Goal: Task Accomplishment & Management: Use online tool/utility

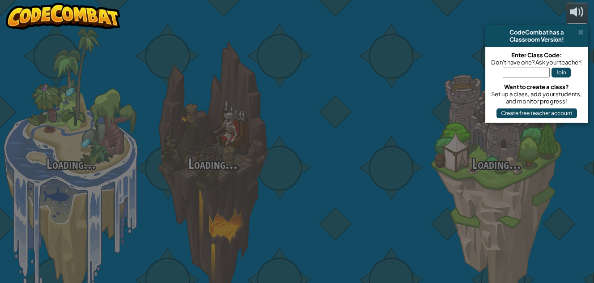
click at [224, 164] on div "Loading... Loading... Loading... Loading... Loading... Loading... Loading..." at bounding box center [297, 141] width 594 height 283
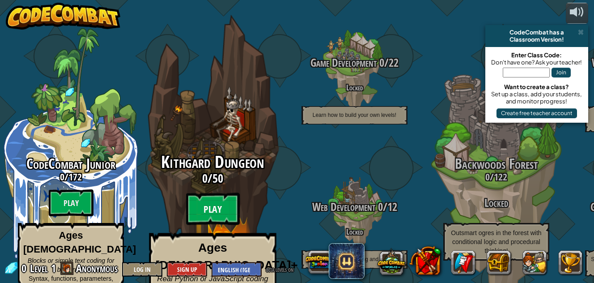
click at [216, 193] on btn "Play" at bounding box center [213, 209] width 54 height 32
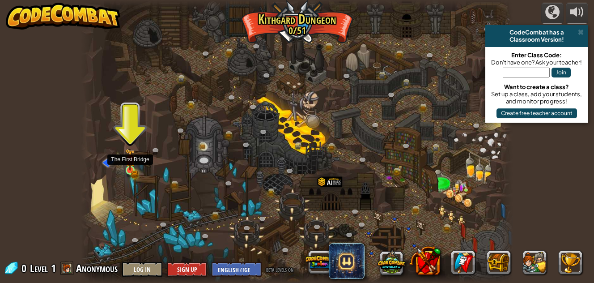
click at [129, 165] on img at bounding box center [130, 159] width 10 height 22
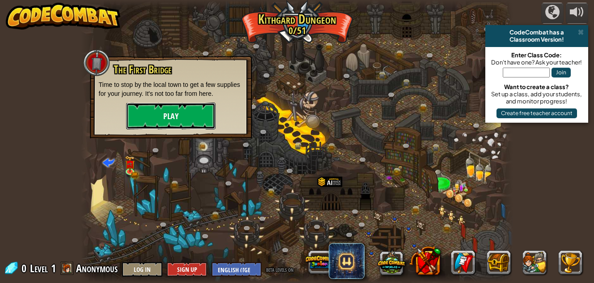
click at [157, 104] on button "Play" at bounding box center [170, 115] width 89 height 27
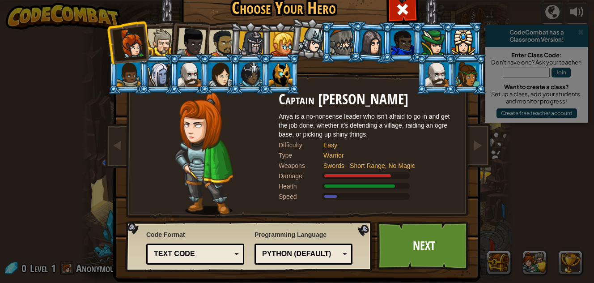
click at [339, 253] on div "Python (Default)" at bounding box center [303, 254] width 86 height 14
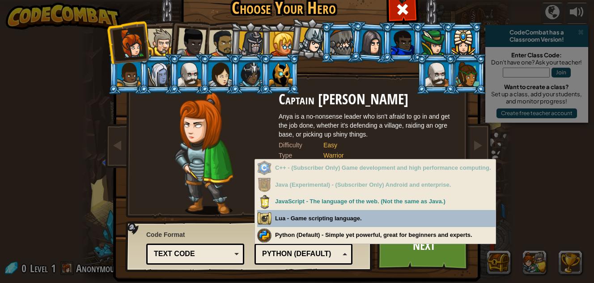
scroll to position [12, 0]
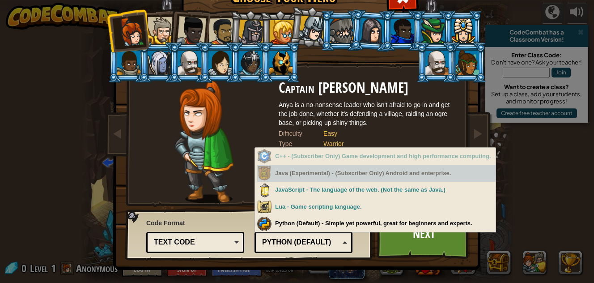
click at [321, 173] on div "Java (Experimental) - (Subscriber Only) Android and enterprise." at bounding box center [376, 173] width 238 height 17
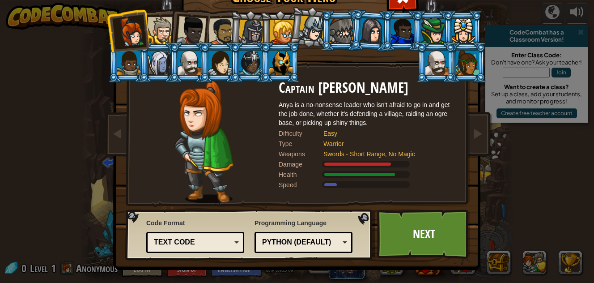
click at [312, 221] on div "Programming Language Python (Default) JavaScript Lua C++ Java (Experimental) Py…" at bounding box center [303, 235] width 98 height 39
click at [412, 236] on link "Next" at bounding box center [423, 233] width 93 height 49
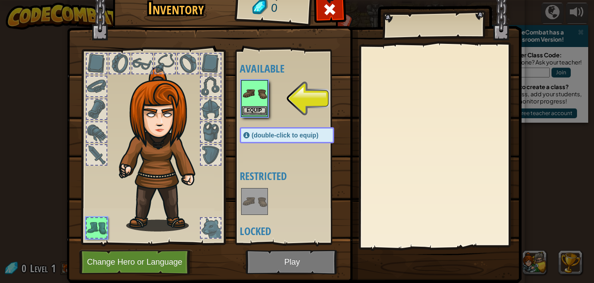
click at [259, 104] on img at bounding box center [254, 93] width 25 height 25
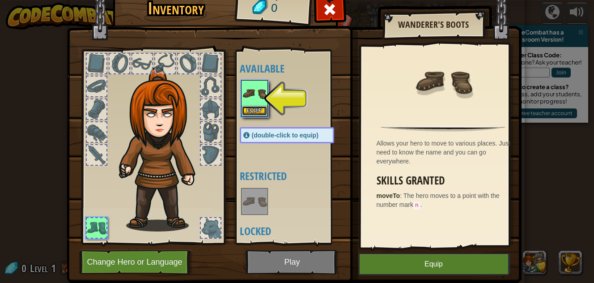
click at [248, 110] on button "Equip" at bounding box center [254, 110] width 25 height 9
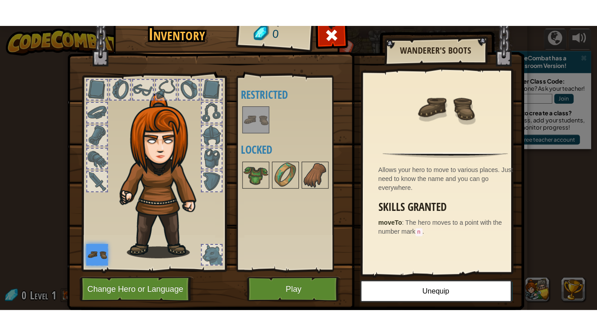
scroll to position [25, 0]
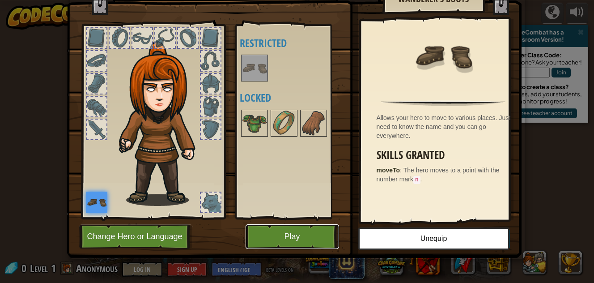
click at [281, 237] on button "Play" at bounding box center [292, 236] width 93 height 25
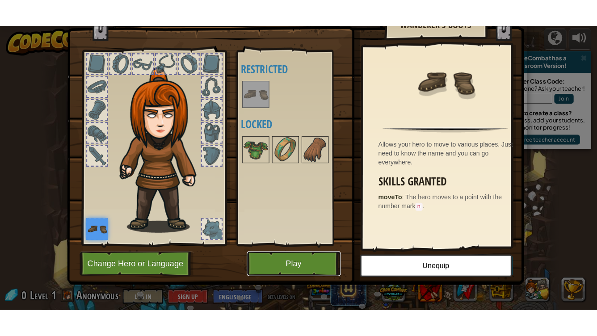
scroll to position [0, 0]
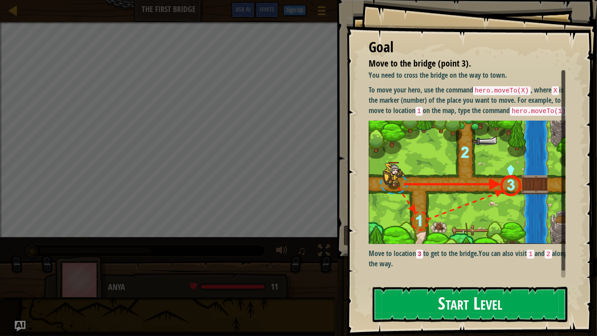
click at [512, 282] on button "Start Level" at bounding box center [470, 304] width 195 height 35
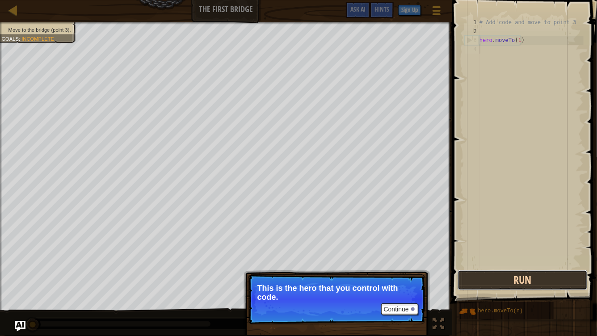
click at [507, 281] on button "Run" at bounding box center [523, 280] width 130 height 21
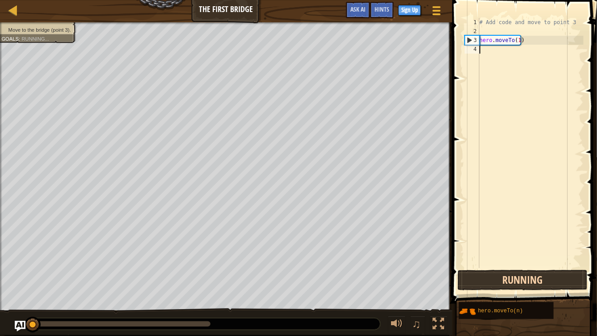
scroll to position [4, 0]
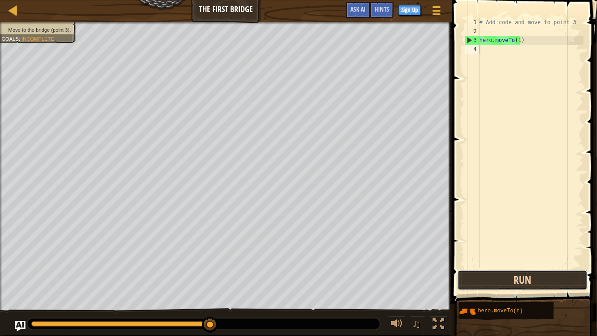
click at [510, 278] on button "Run" at bounding box center [523, 280] width 130 height 21
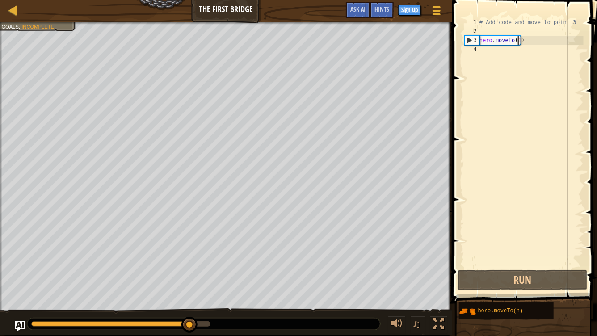
click at [518, 42] on div "# Add code and move to point 3 hero . moveTo ( 1 )" at bounding box center [531, 152] width 106 height 268
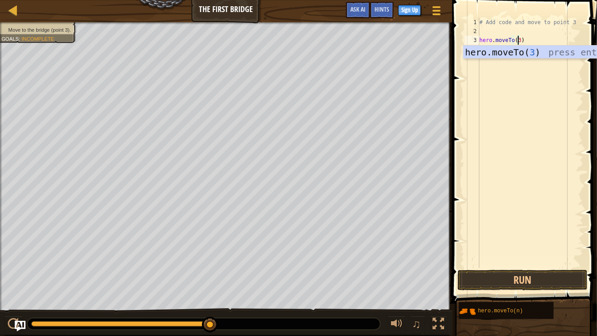
scroll to position [4, 3]
type textarea "hero.moveTo(3)"
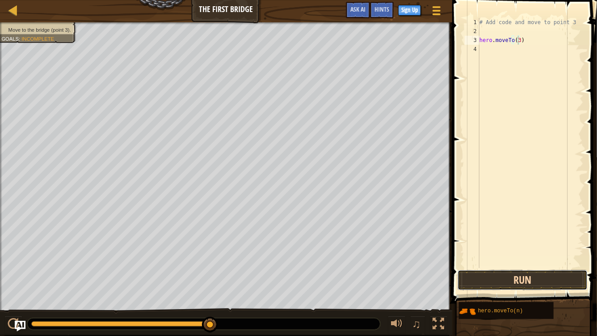
click at [512, 282] on button "Run" at bounding box center [523, 280] width 130 height 21
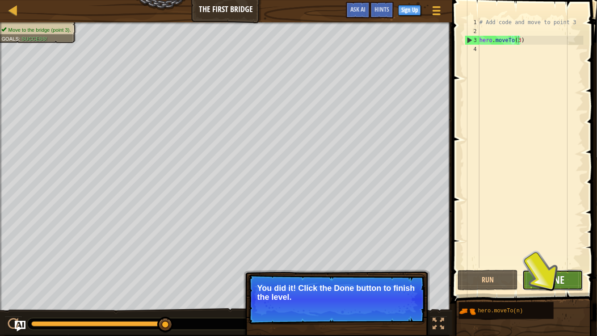
click at [553, 282] on span "Done" at bounding box center [553, 280] width 23 height 14
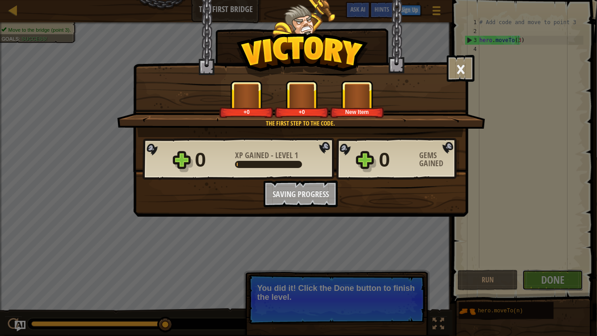
drag, startPoint x: 553, startPoint y: 283, endPoint x: 542, endPoint y: 263, distance: 22.2
click at [542, 263] on div "× Those people are careless and forget that the Great Forest can be dangerous. …" at bounding box center [298, 168] width 597 height 336
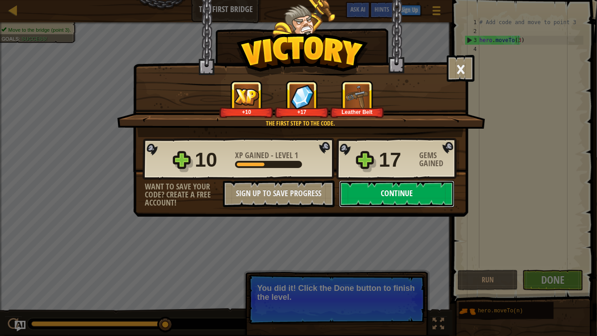
click at [429, 195] on button "Continue" at bounding box center [396, 194] width 115 height 27
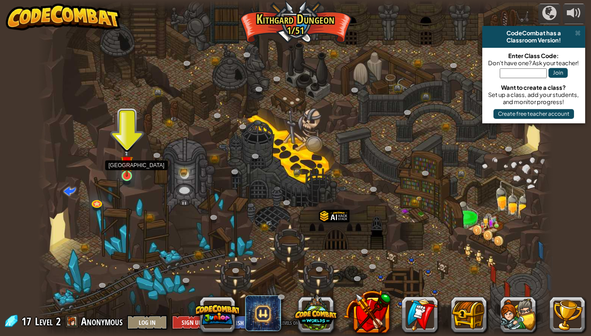
click at [131, 169] on img at bounding box center [126, 163] width 13 height 30
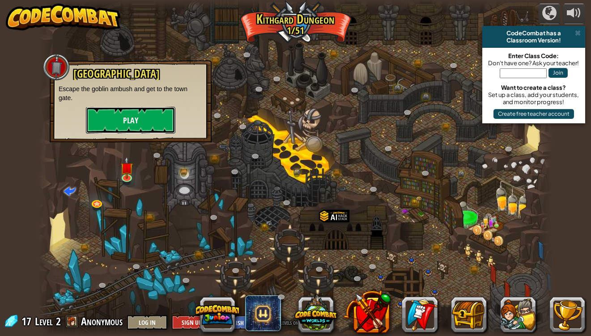
click at [135, 126] on button "Play" at bounding box center [130, 120] width 89 height 27
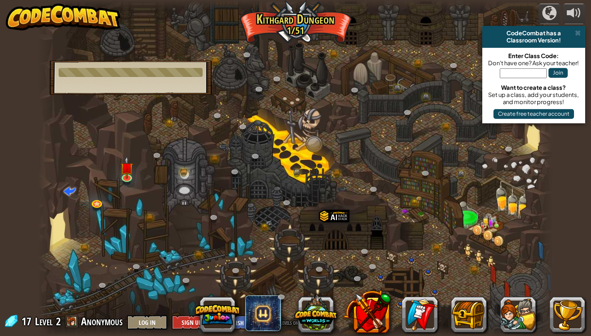
click at [150, 64] on div "Old Town Road Escape the goblin ambush and get to the town gate. Play" at bounding box center [131, 77] width 162 height 34
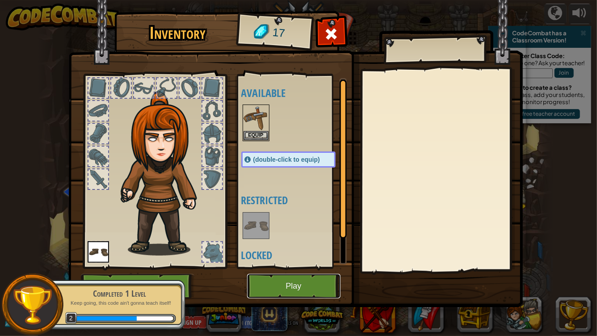
click at [260, 282] on button "Play" at bounding box center [293, 286] width 93 height 25
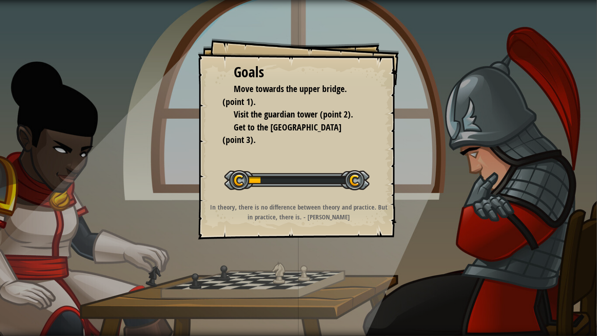
click at [279, 163] on div "Start Level" at bounding box center [296, 179] width 145 height 36
click at [412, 128] on div "Goals Move towards the upper bridge. (point 1). Visit the [GEOGRAPHIC_DATA] (po…" at bounding box center [298, 168] width 597 height 336
click at [348, 182] on div at bounding box center [296, 180] width 145 height 20
drag, startPoint x: 348, startPoint y: 182, endPoint x: 248, endPoint y: 172, distance: 100.7
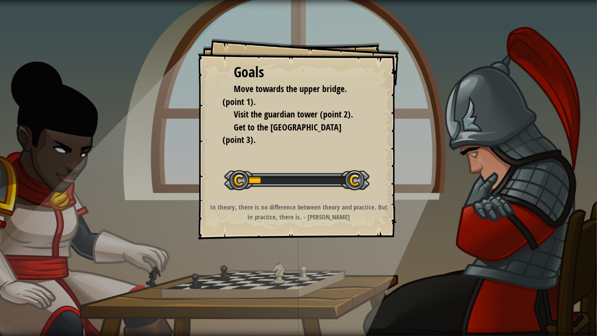
click at [248, 172] on div at bounding box center [296, 180] width 145 height 20
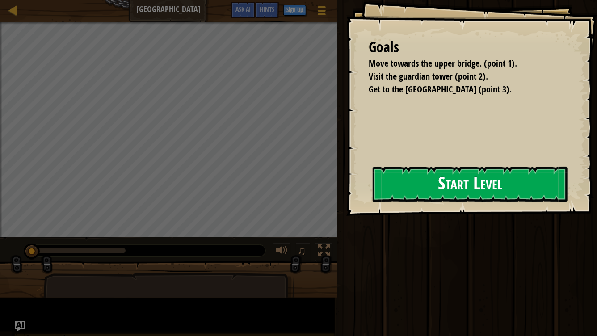
drag, startPoint x: 248, startPoint y: 172, endPoint x: 275, endPoint y: 205, distance: 42.7
click at [373, 203] on div "Start Level" at bounding box center [470, 185] width 195 height 36
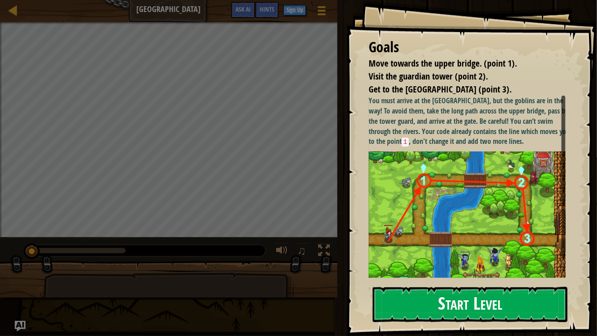
click at [421, 180] on img at bounding box center [471, 215] width 204 height 127
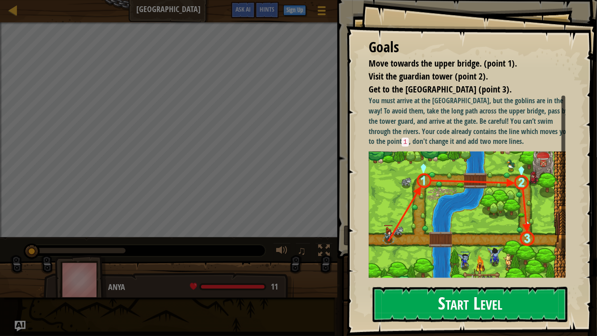
click at [437, 282] on button "Start Level" at bounding box center [470, 304] width 195 height 35
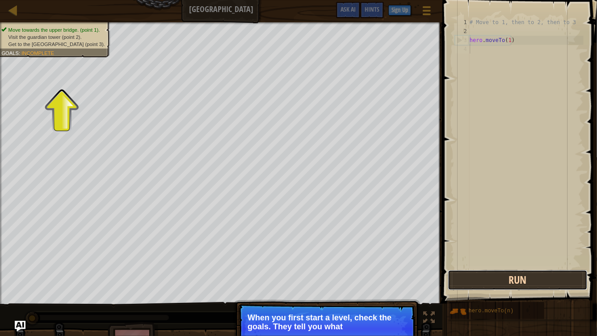
click at [508, 272] on button "Run" at bounding box center [518, 280] width 140 height 21
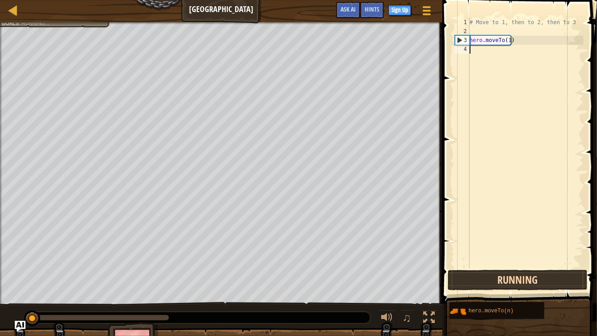
scroll to position [4, 0]
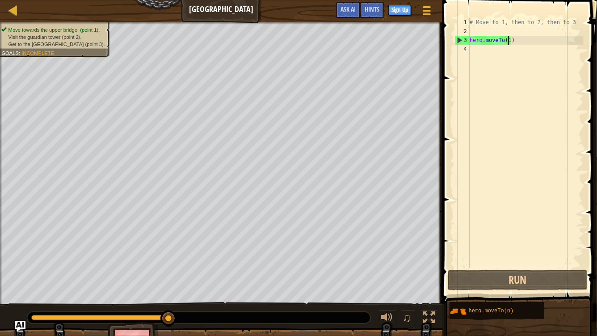
click at [508, 41] on div "# Move to 1, then to 2, then to 3 hero . moveTo ( 1 )" at bounding box center [526, 152] width 116 height 268
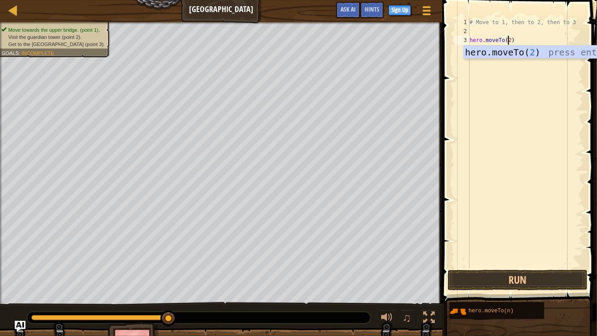
scroll to position [4, 3]
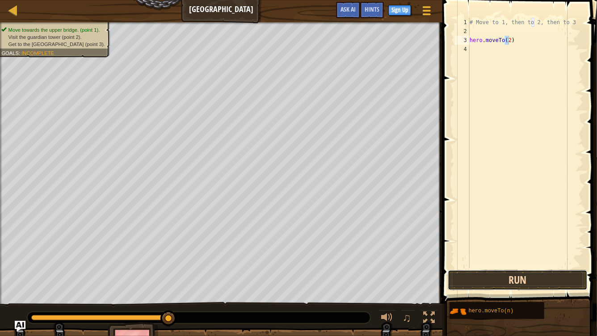
click at [544, 276] on button "Run" at bounding box center [518, 280] width 140 height 21
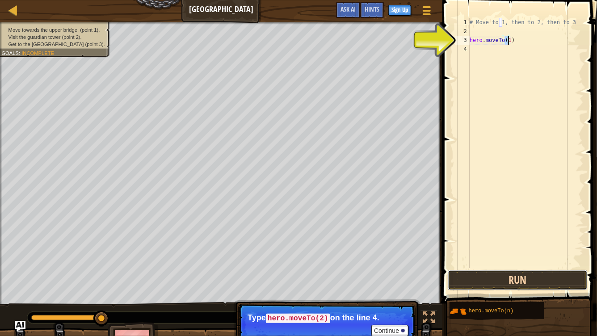
click at [553, 281] on button "Run" at bounding box center [518, 280] width 140 height 21
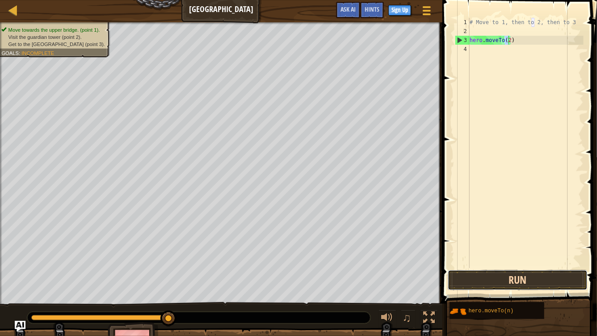
click at [486, 280] on button "Run" at bounding box center [518, 280] width 140 height 21
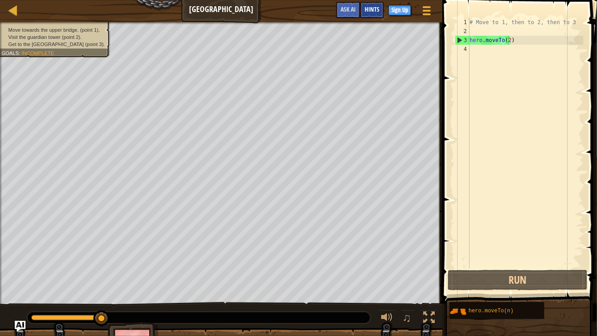
click at [373, 12] on span "Hints" at bounding box center [372, 9] width 15 height 8
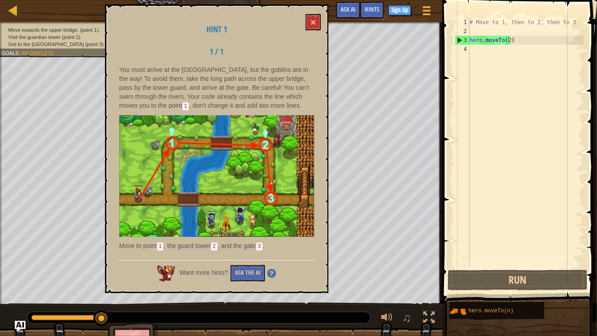
click at [322, 22] on div "Hint 1 1 / 1 You must arrive at the [GEOGRAPHIC_DATA], but the goblins are in t…" at bounding box center [217, 148] width 224 height 289
click at [317, 21] on button at bounding box center [313, 22] width 15 height 17
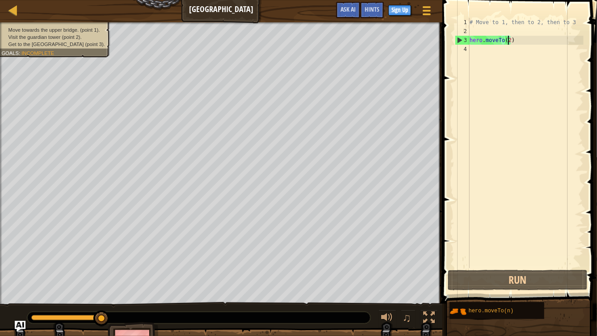
click at [509, 42] on div "# Move to 1, then to 2, then to 3 hero . moveTo ( 2 )" at bounding box center [526, 152] width 116 height 268
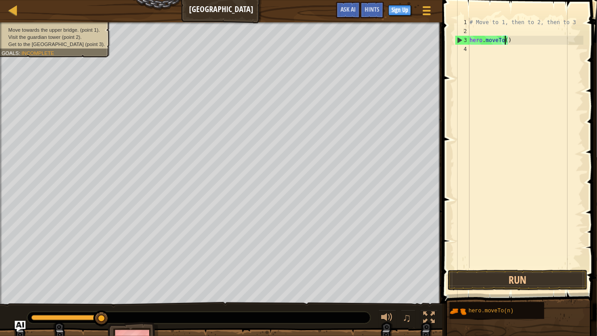
type textarea "hero.moveTo(1)"
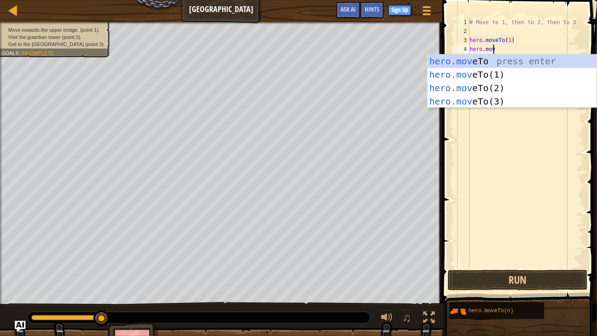
scroll to position [4, 2]
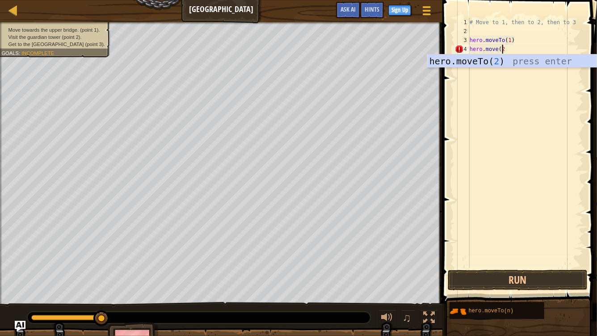
type textarea "hero.move(2)"
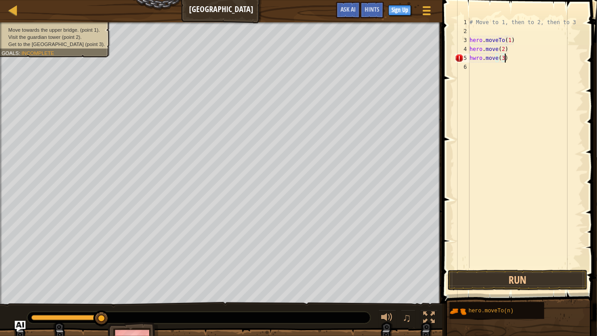
scroll to position [4, 2]
click at [476, 60] on div "# Move to 1, then to 2, then to 3 hero . moveTo ( 1 ) hero . move ( 2 ) hwro . …" at bounding box center [526, 152] width 116 height 268
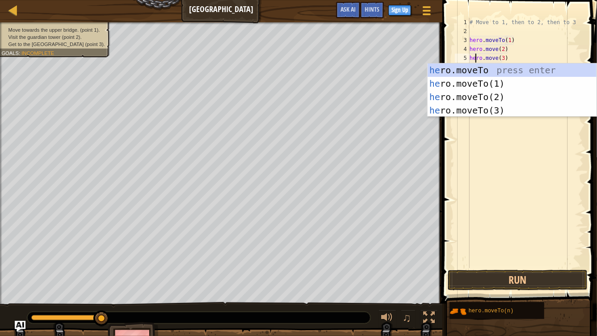
scroll to position [4, 0]
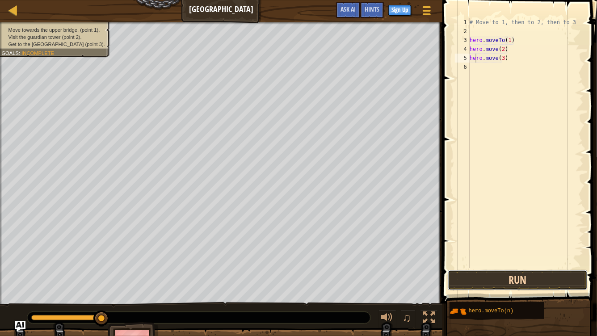
click at [527, 282] on button "Run" at bounding box center [518, 280] width 140 height 21
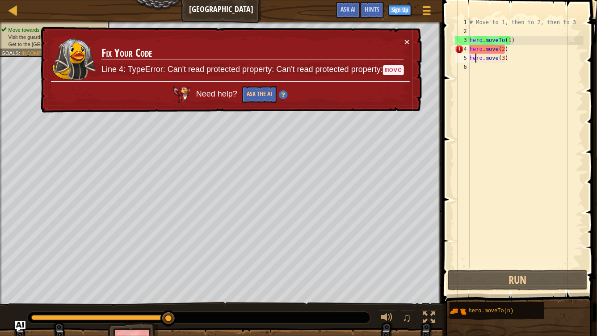
click at [395, 71] on code "move" at bounding box center [393, 70] width 21 height 10
click at [406, 41] on button "×" at bounding box center [407, 41] width 5 height 9
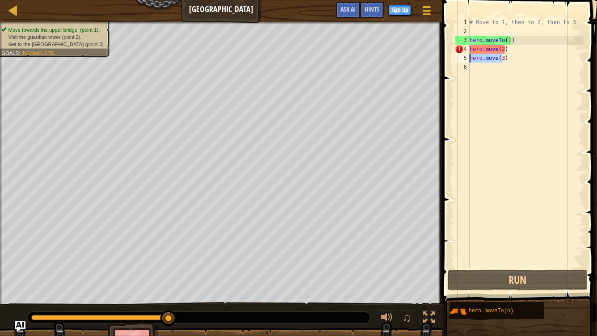
drag, startPoint x: 504, startPoint y: 61, endPoint x: 455, endPoint y: 61, distance: 49.2
click at [455, 61] on div "hero.move(3) 1 2 3 4 5 6 # Move to 1, then to 2, then to 3 hero . moveTo ( 1 ) …" at bounding box center [518, 143] width 131 height 250
type textarea ")"
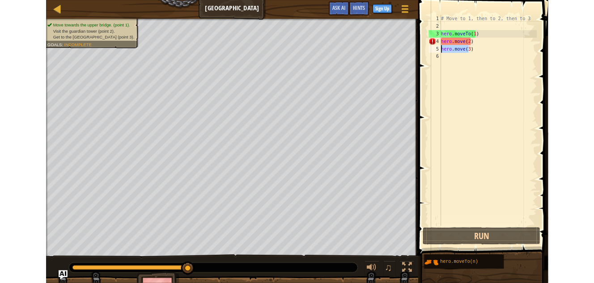
scroll to position [4, 0]
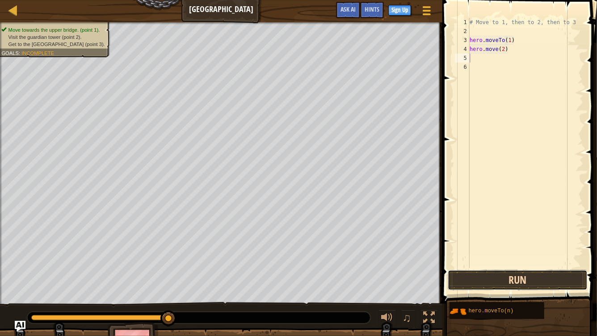
click at [500, 282] on button "Run" at bounding box center [518, 280] width 140 height 21
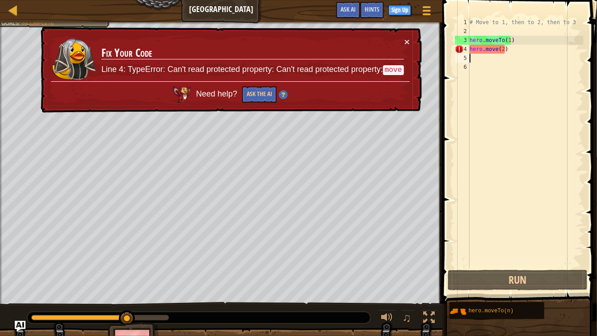
click at [480, 153] on div "# Move to 1, then to 2, then to 3 hero . moveTo ( 1 ) hero . move ( 2 )" at bounding box center [526, 152] width 116 height 268
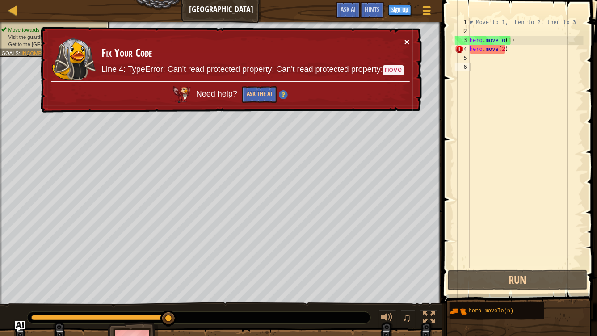
click at [405, 43] on button "×" at bounding box center [407, 41] width 5 height 9
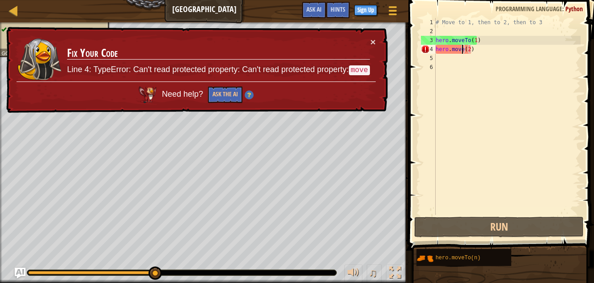
click at [461, 49] on div "# Move to 1, then to 2, then to 3 hero . moveTo ( 1 ) hero . move ( 2 )" at bounding box center [507, 125] width 147 height 215
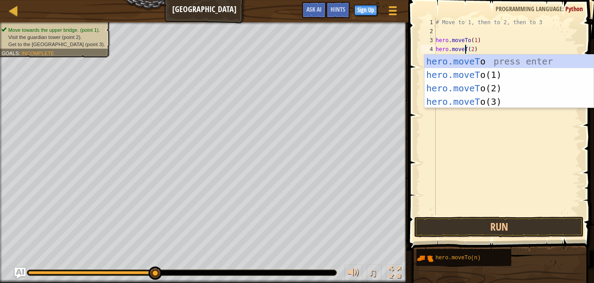
scroll to position [4, 3]
type textarea "hero.moveTo(2)"
click at [493, 222] on button "Run" at bounding box center [498, 226] width 169 height 21
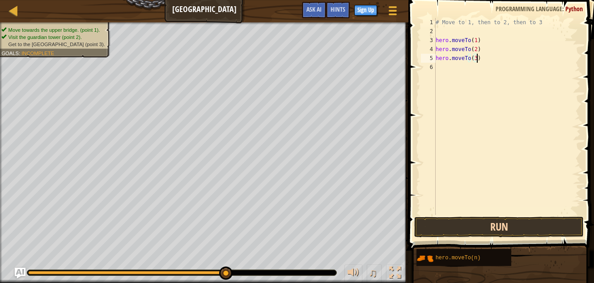
type textarea "hero.moveTo(3)"
click at [492, 220] on button "Run" at bounding box center [498, 226] width 169 height 21
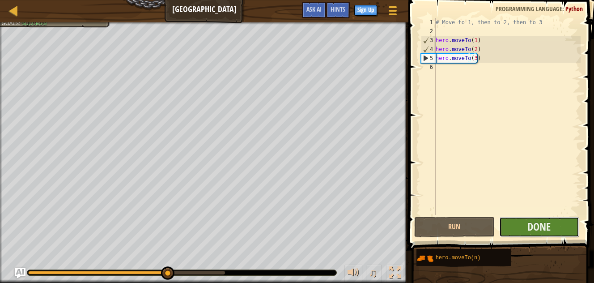
click at [535, 218] on button "Done" at bounding box center [539, 226] width 80 height 21
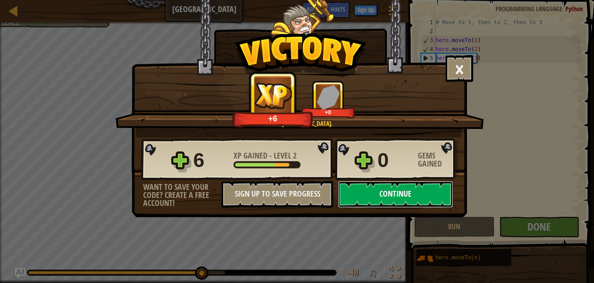
click at [403, 190] on button "Continue" at bounding box center [395, 194] width 115 height 27
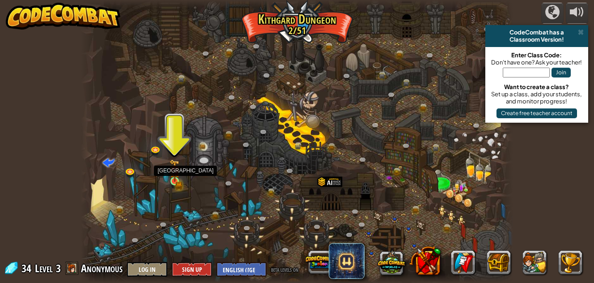
click at [174, 176] on img at bounding box center [174, 170] width 10 height 22
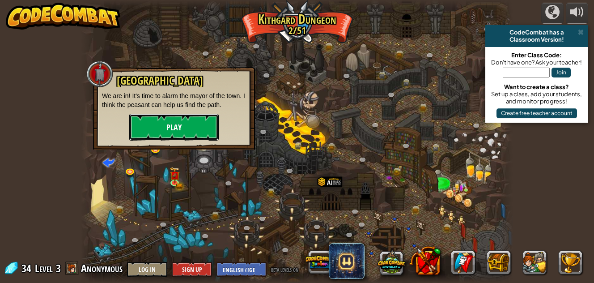
click at [180, 128] on button "Play" at bounding box center [173, 127] width 89 height 27
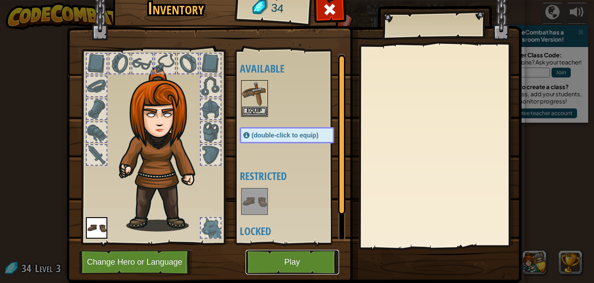
click at [272, 273] on button "Play" at bounding box center [292, 262] width 93 height 25
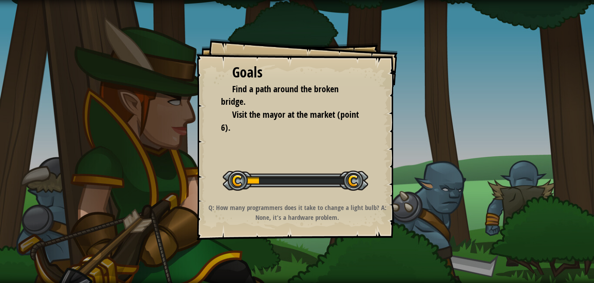
click at [272, 273] on div "Goals Find a path around the broken bridge. Visit the mayor at the market (poin…" at bounding box center [297, 141] width 594 height 283
